Goal: Transaction & Acquisition: Purchase product/service

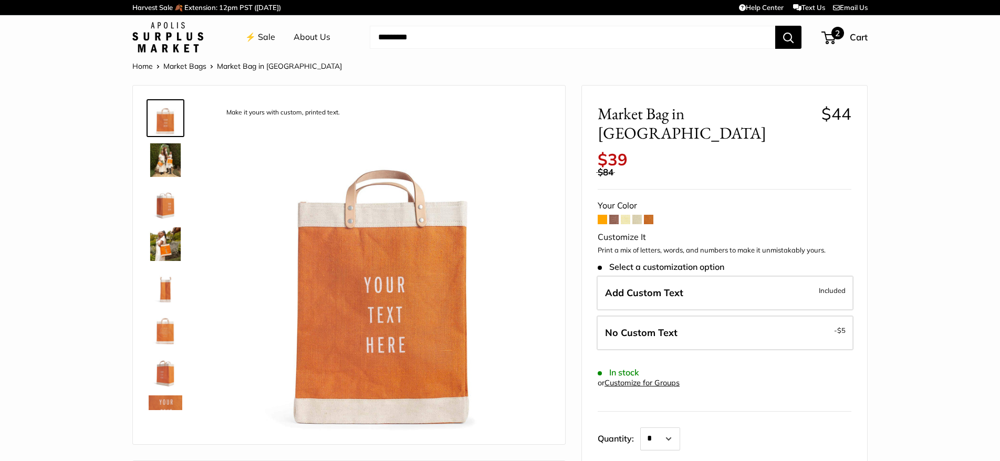
click at [837, 39] on span "2" at bounding box center [838, 33] width 13 height 13
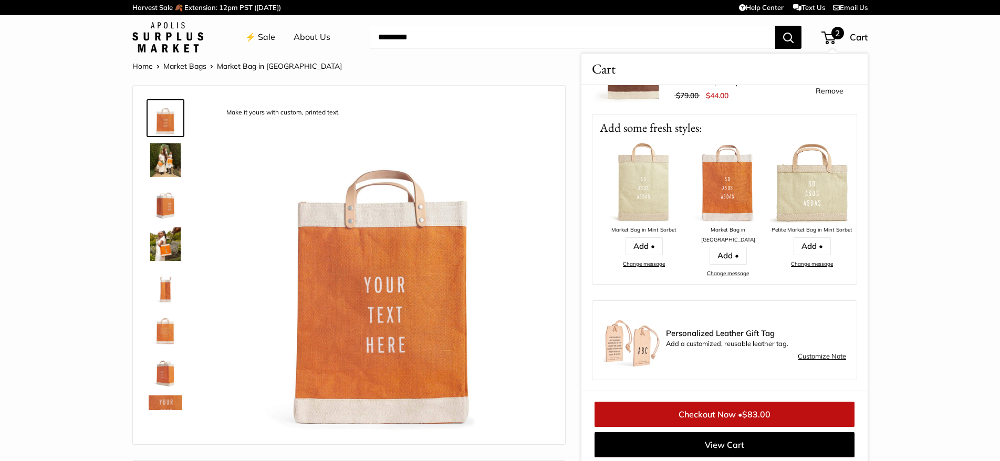
scroll to position [4, 0]
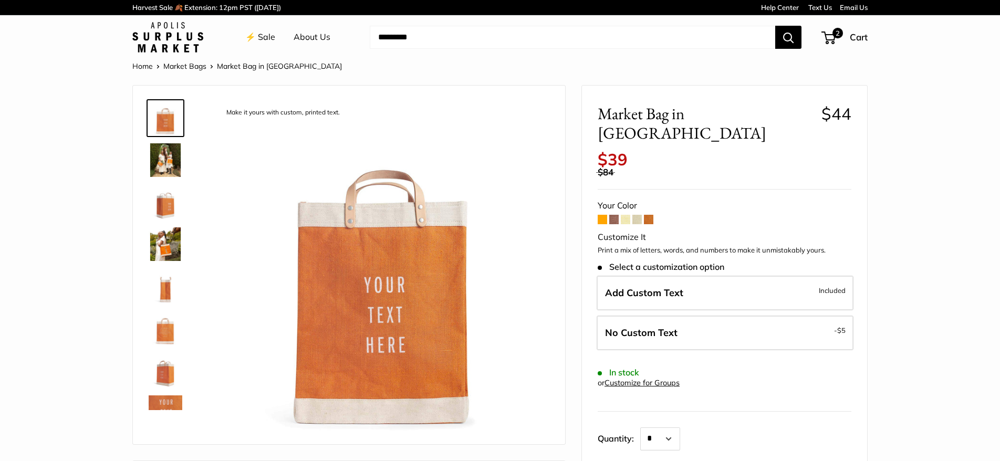
click at [836, 36] on span "2" at bounding box center [838, 33] width 11 height 11
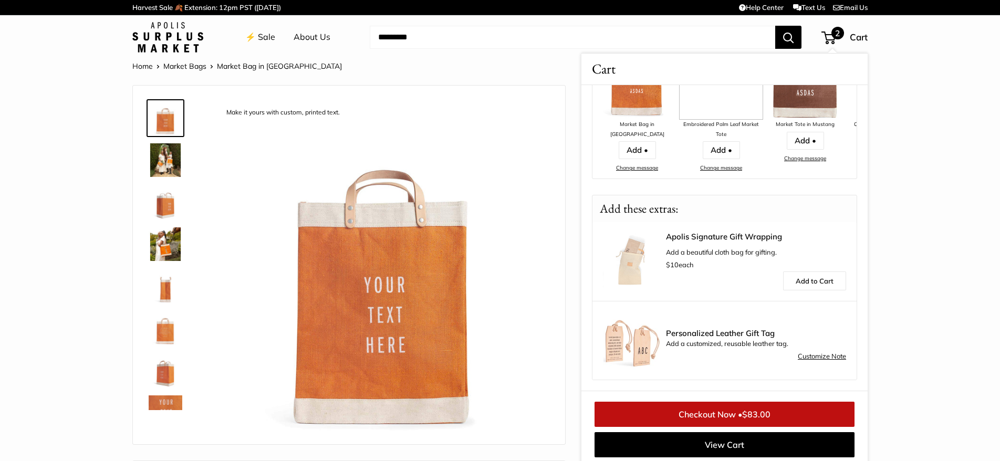
scroll to position [4, 0]
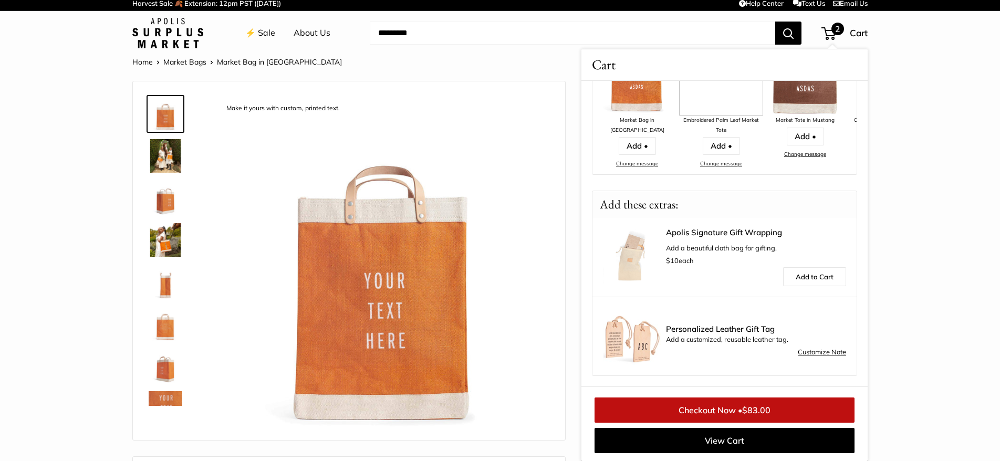
click at [734, 415] on link "Checkout Now • $83.00" at bounding box center [725, 410] width 260 height 25
